Goal: Information Seeking & Learning: Learn about a topic

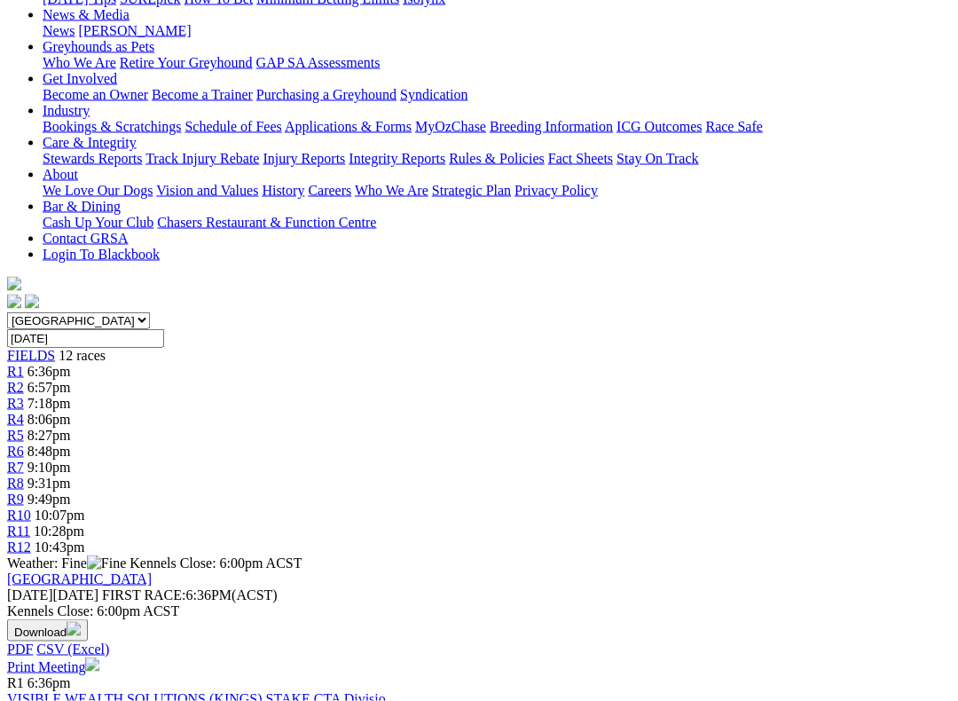
scroll to position [369, 0]
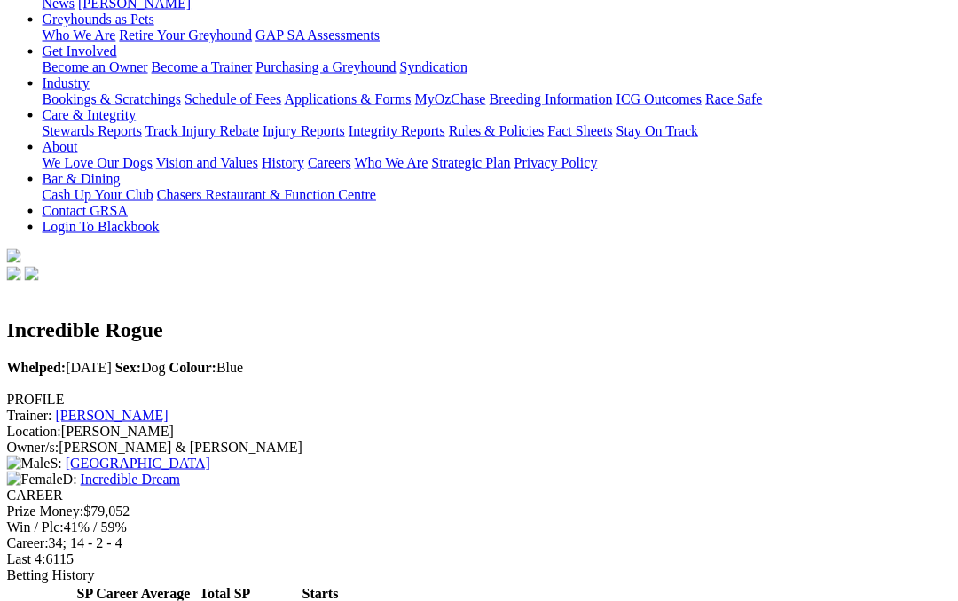
scroll to position [255, 5]
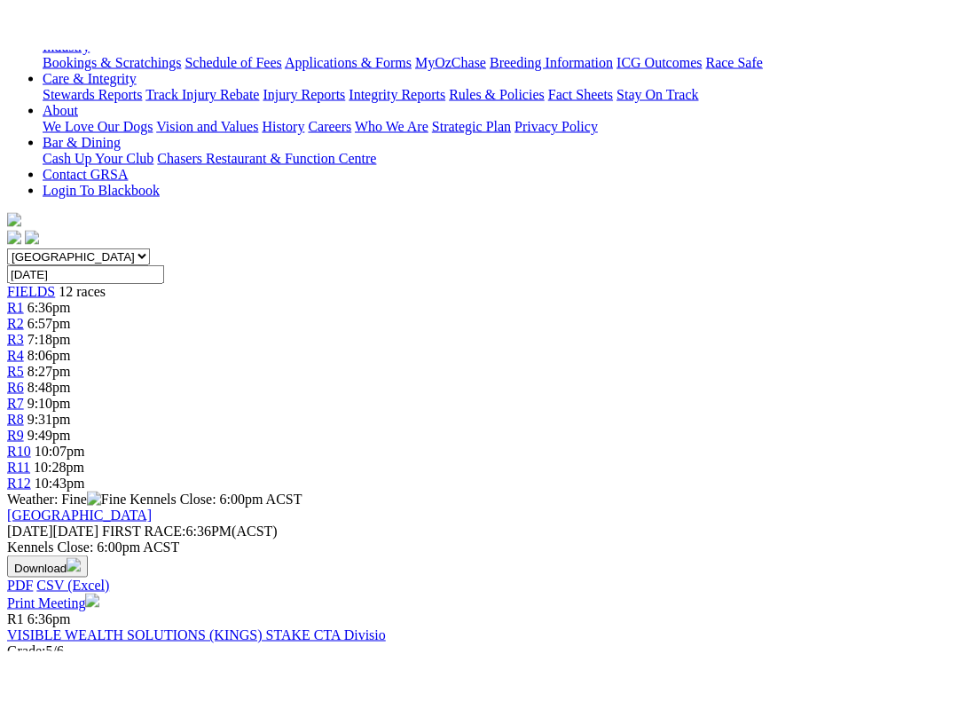
scroll to position [365, 0]
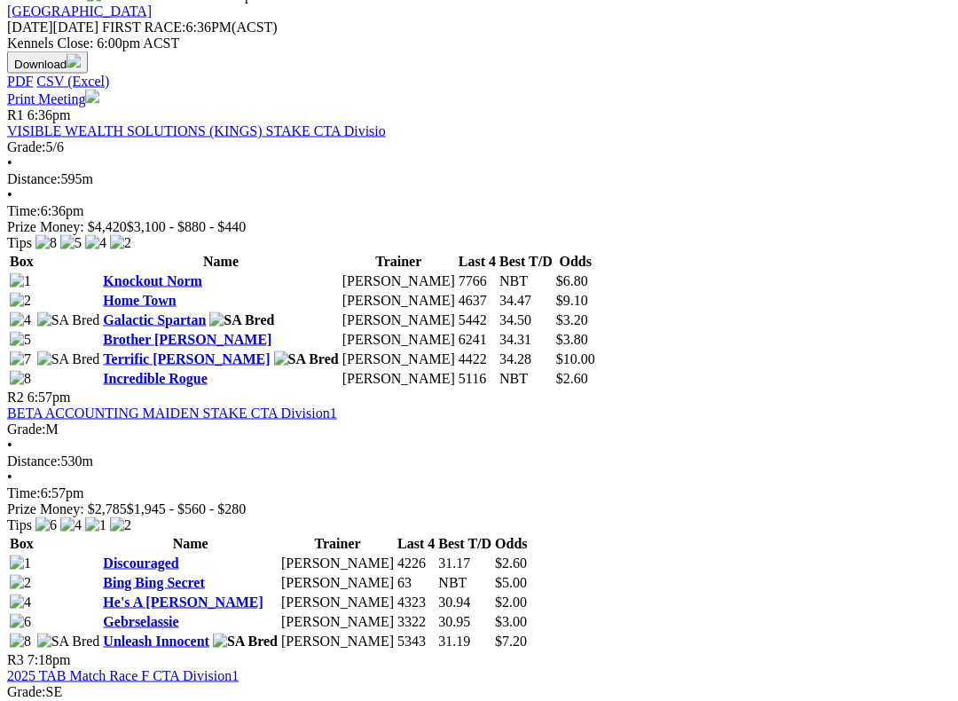
scroll to position [837, 0]
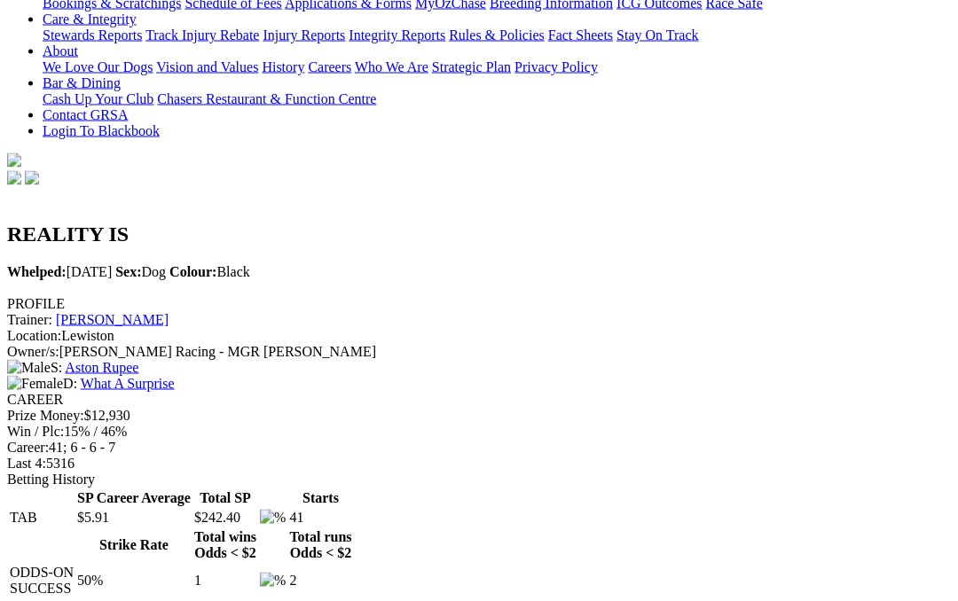
scroll to position [338, 0]
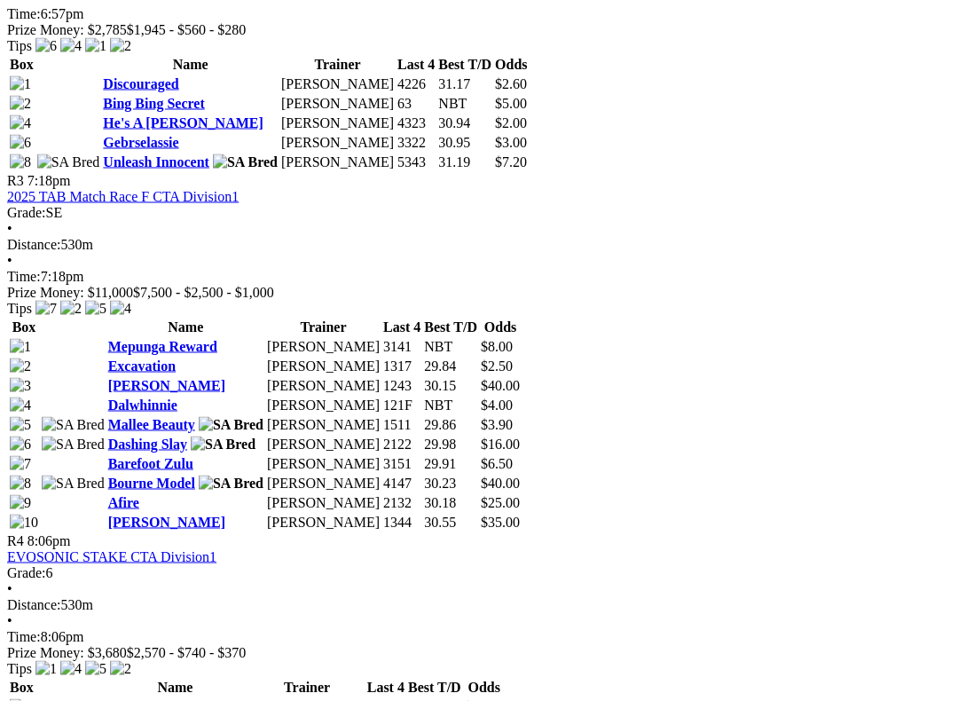
scroll to position [1316, 0]
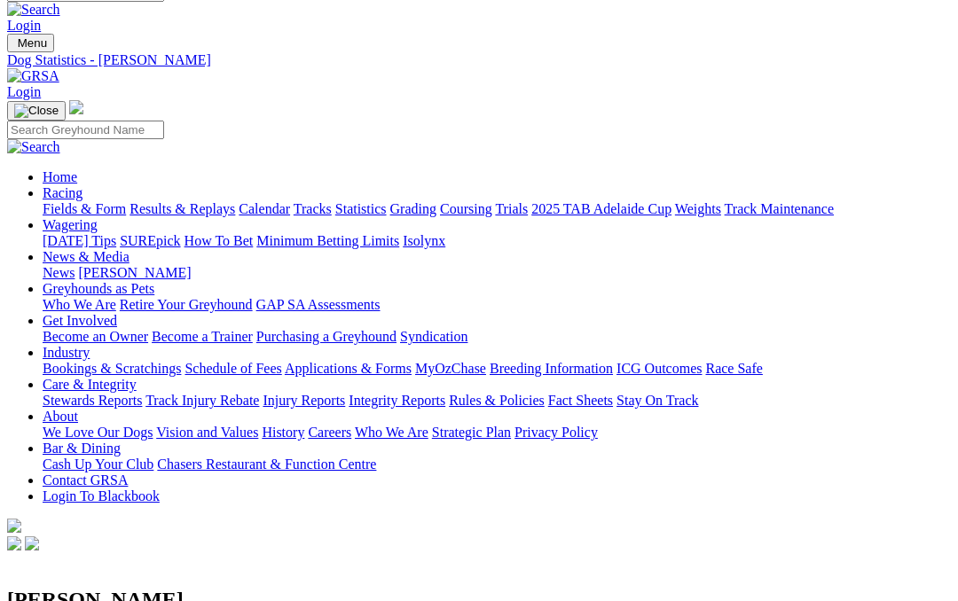
scroll to position [6, 0]
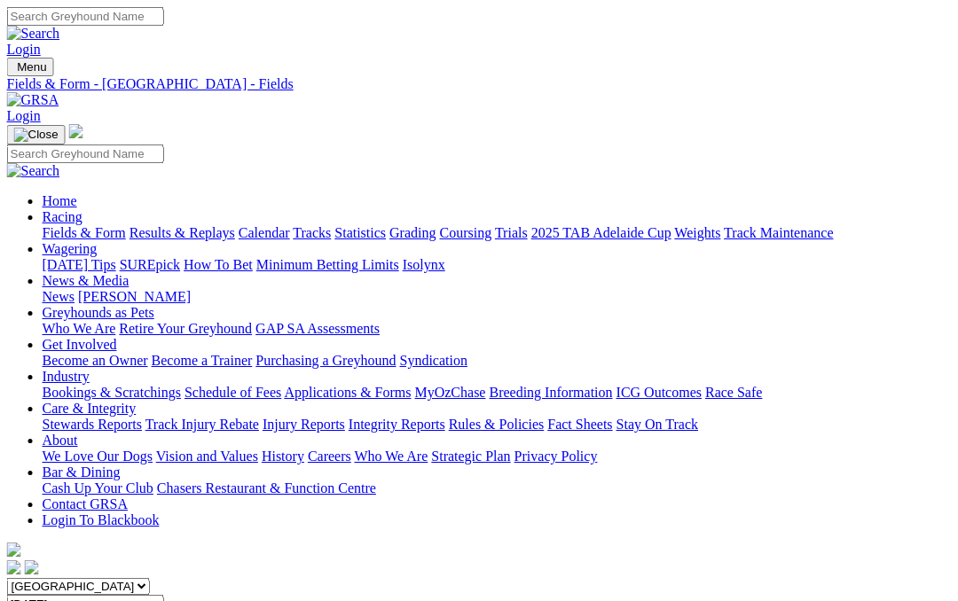
scroll to position [0, 1]
click at [76, 225] on link "Fields & Form" at bounding box center [84, 232] width 83 height 15
